Goal: Task Accomplishment & Management: Manage account settings

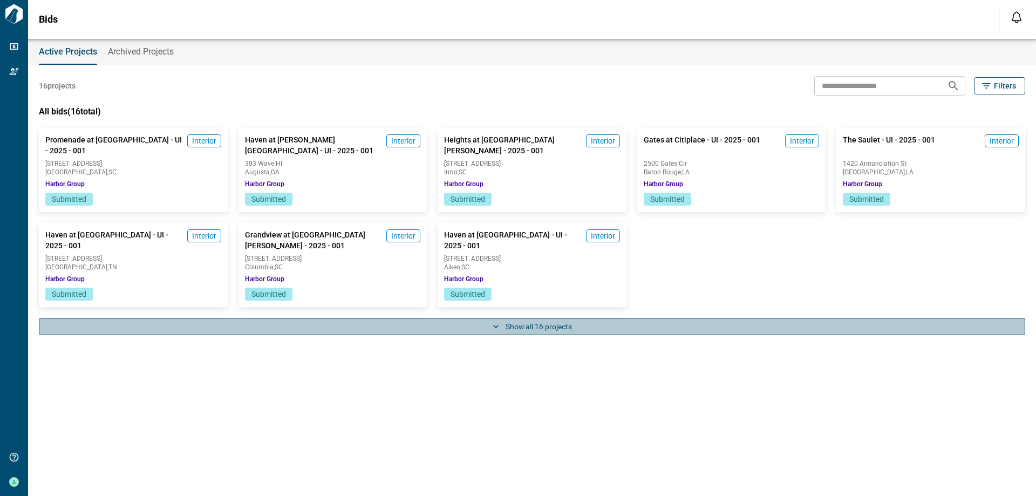
click at [495, 326] on icon "button" at bounding box center [495, 326] width 11 height 11
